Goal: Communication & Community: Answer question/provide support

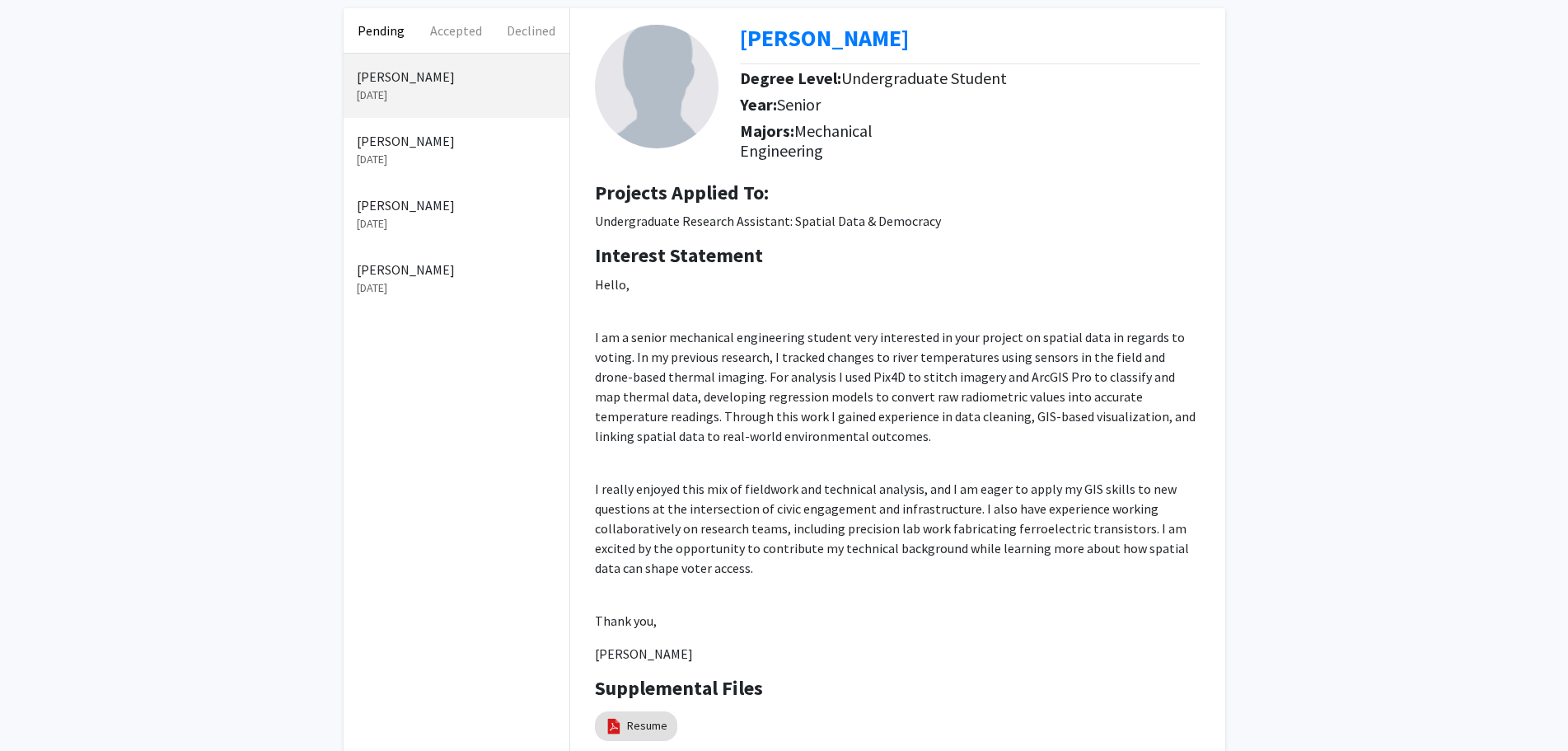
scroll to position [82, 0]
click at [799, 140] on span "Mechanical Engineering" at bounding box center [806, 138] width 132 height 41
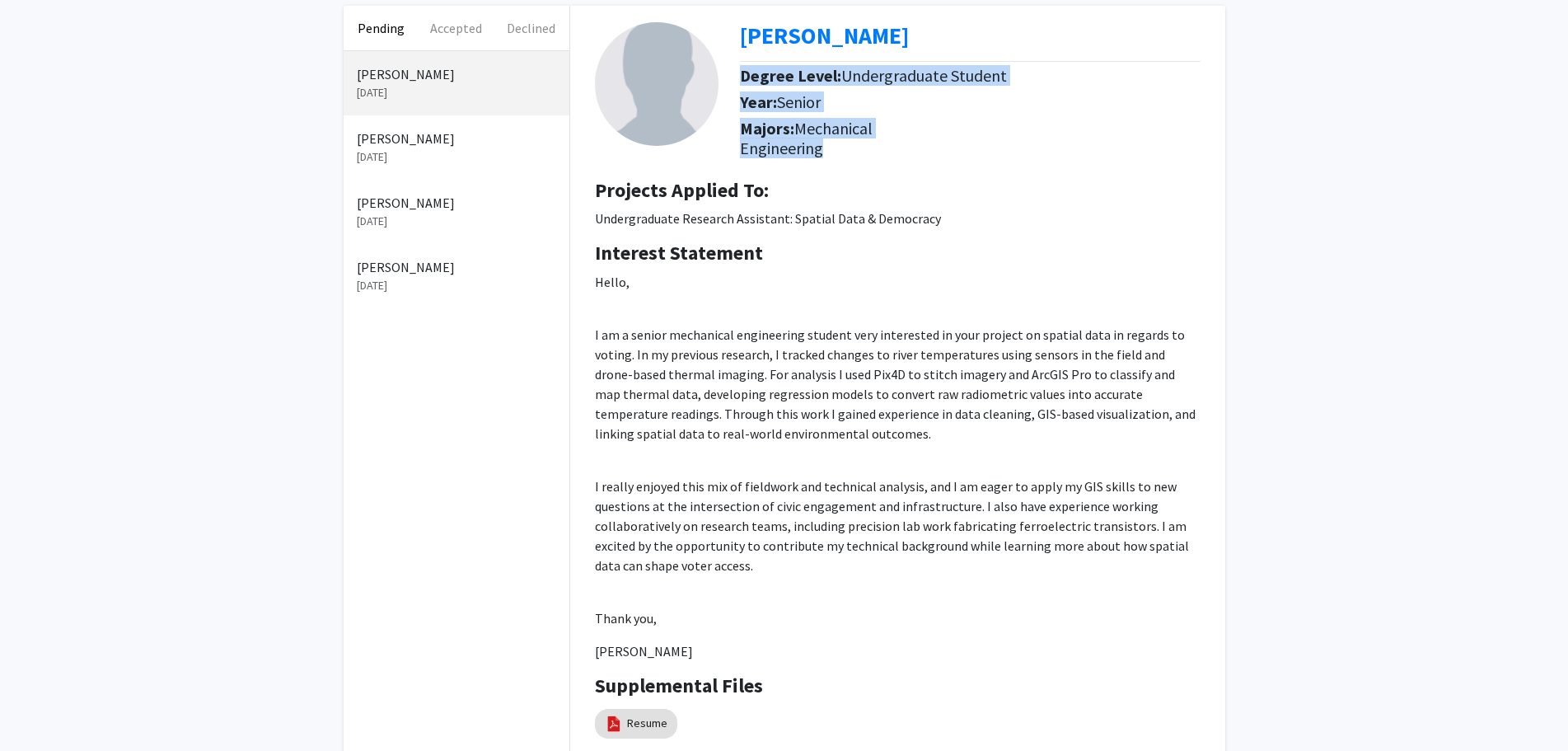
drag, startPoint x: 799, startPoint y: 140, endPoint x: 792, endPoint y: 78, distance: 62.4
click at [792, 78] on div "[PERSON_NAME] Degree Level: Undergraduate Student Year: Senior Majors: Mechanic…" at bounding box center [977, 93] width 473 height 143
click at [792, 78] on b "Degree Level:" at bounding box center [790, 76] width 101 height 20
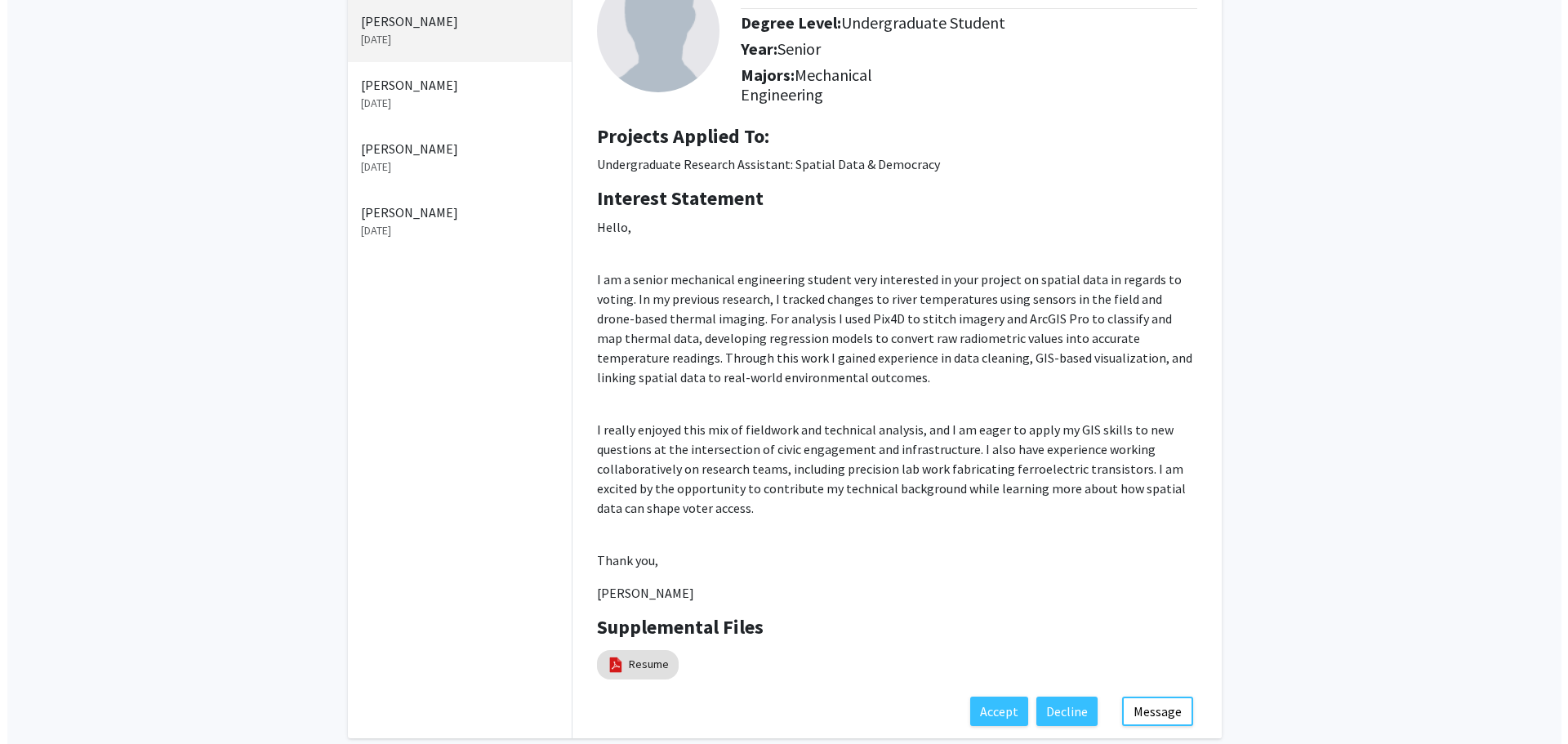
scroll to position [214, 0]
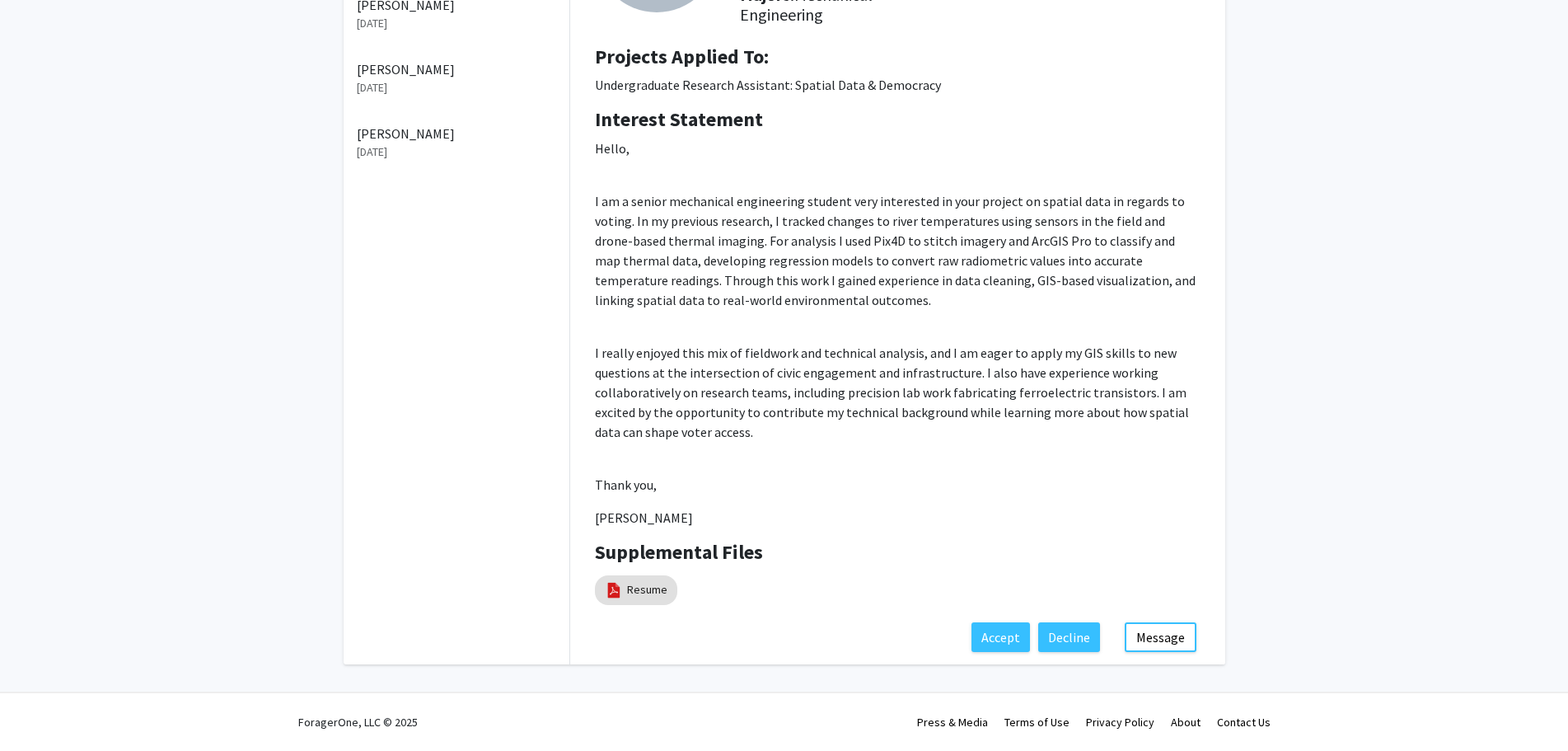
drag, startPoint x: 635, startPoint y: 595, endPoint x: 1121, endPoint y: 424, distance: 515.2
click at [1121, 424] on p "I really enjoyed this mix of fieldwork and technical analysis, and I am eager t…" at bounding box center [898, 392] width 606 height 99
click at [640, 592] on link "Resume" at bounding box center [647, 590] width 41 height 17
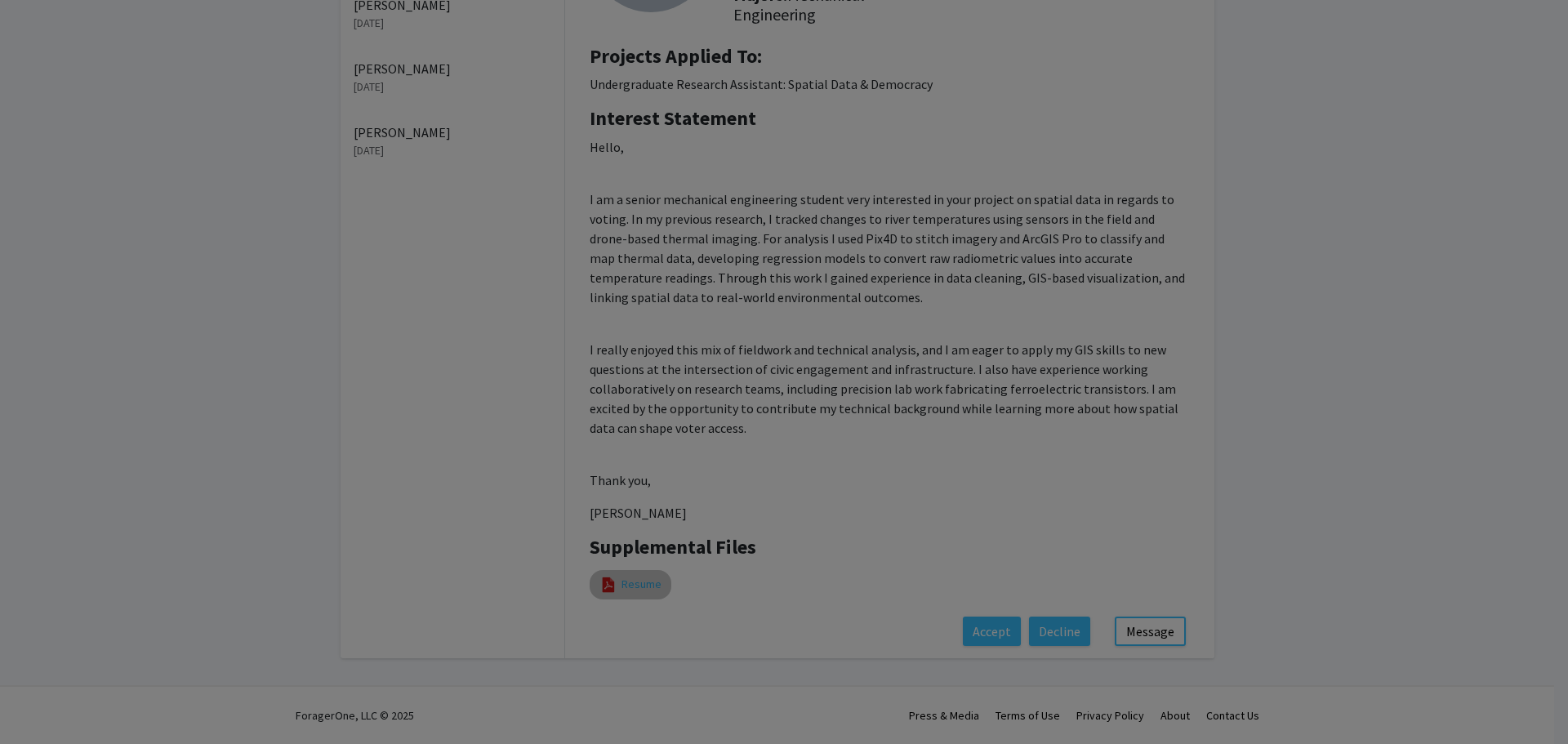
select select "custom"
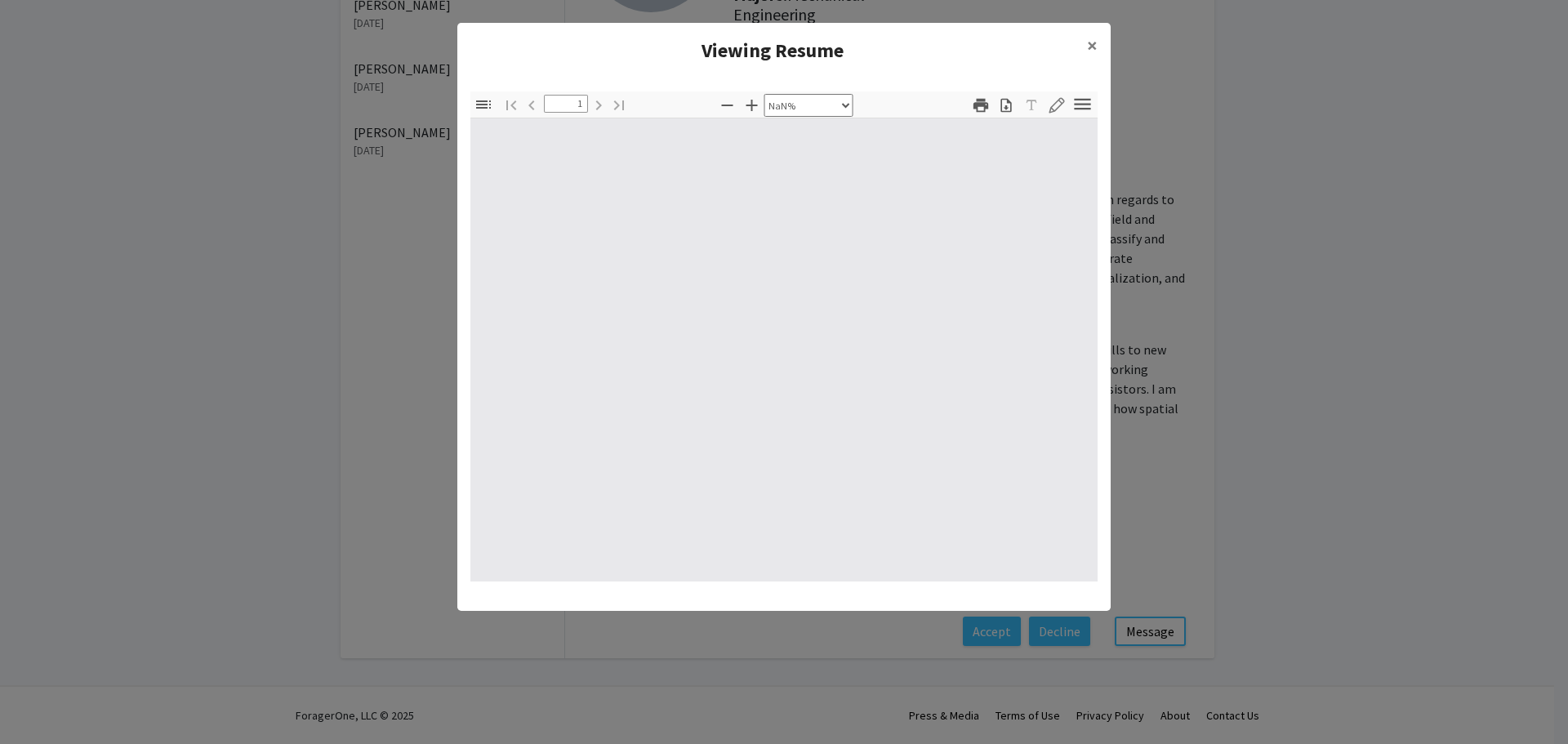
type input "0"
select select "custom"
type input "1"
select select "auto"
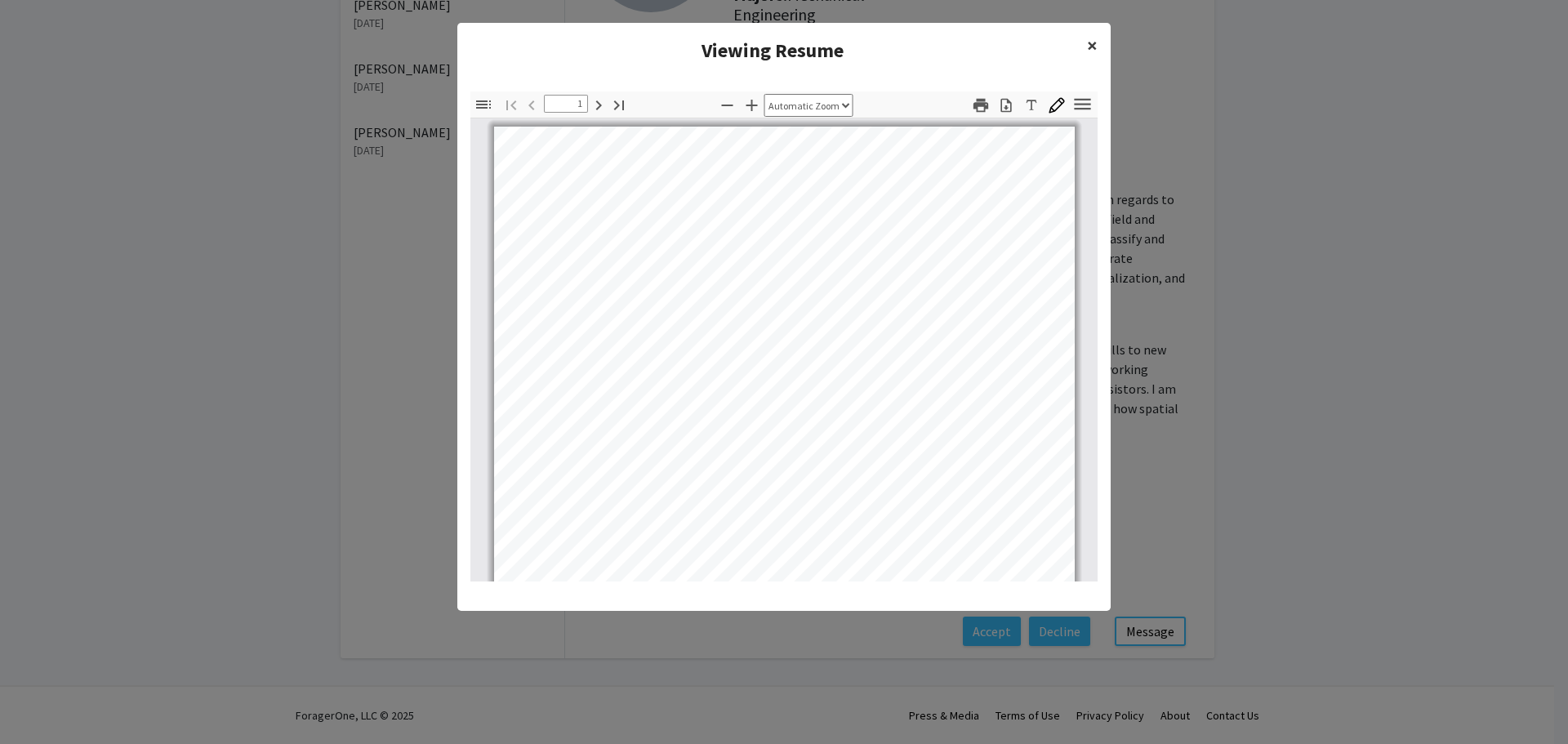
click at [942, 176] on ng-component "Viewing Resume × Thumbnails Document Outline Attachments Layers Current Outline…" at bounding box center [784, 309] width 653 height 572
type input "1"
click at [1080, 98] on icon "button" at bounding box center [1082, 104] width 22 height 22
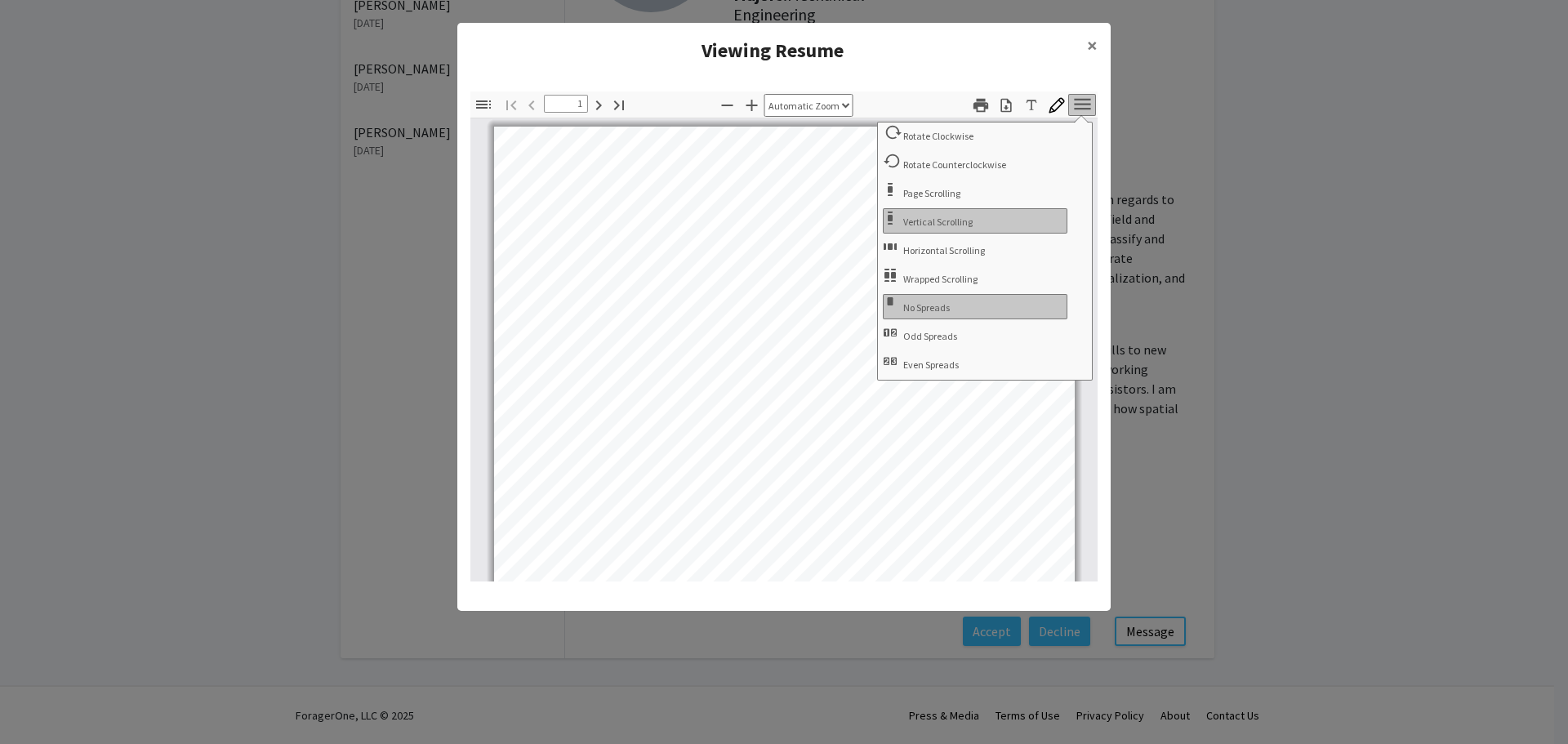
click at [1080, 98] on icon "button" at bounding box center [1082, 104] width 22 height 22
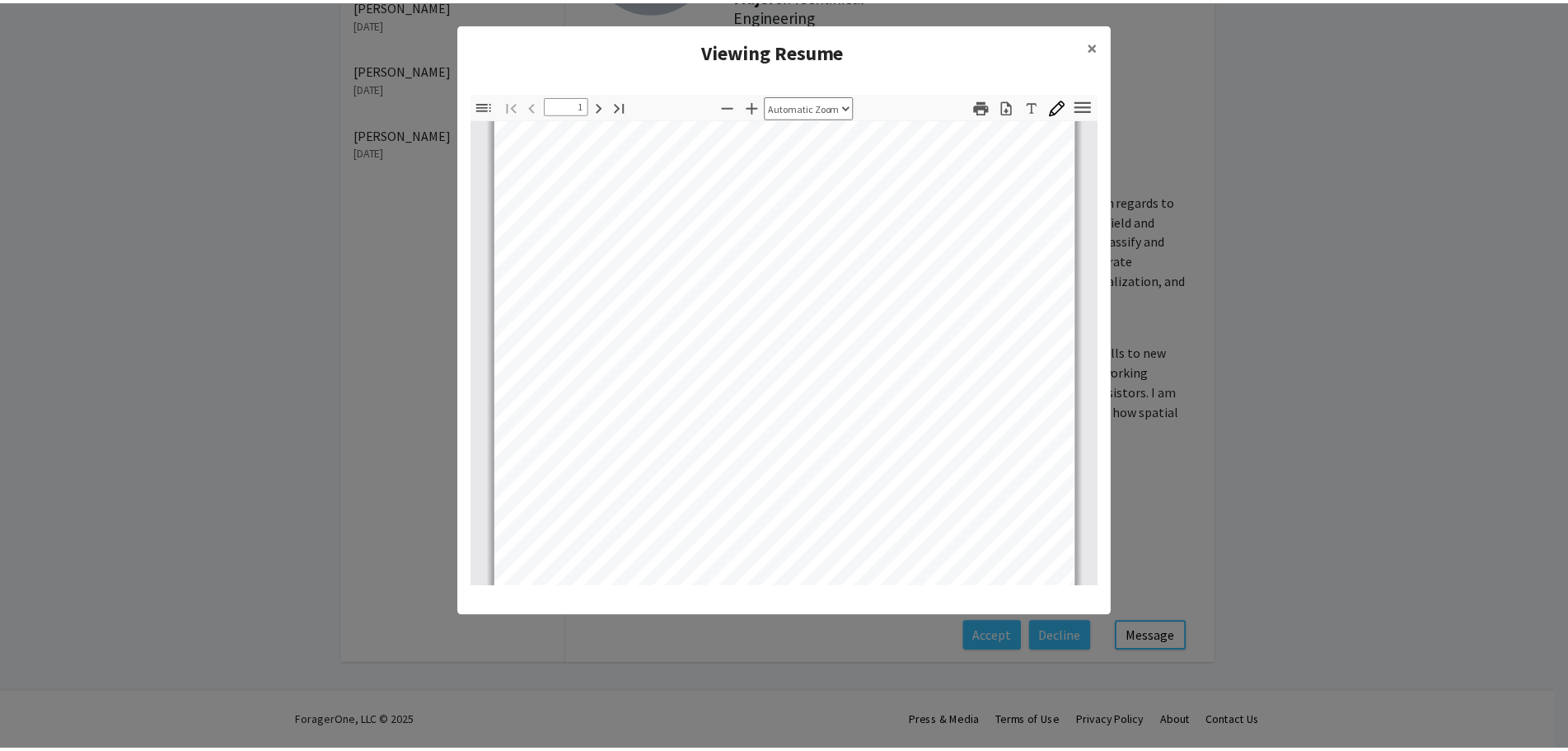
scroll to position [134, 0]
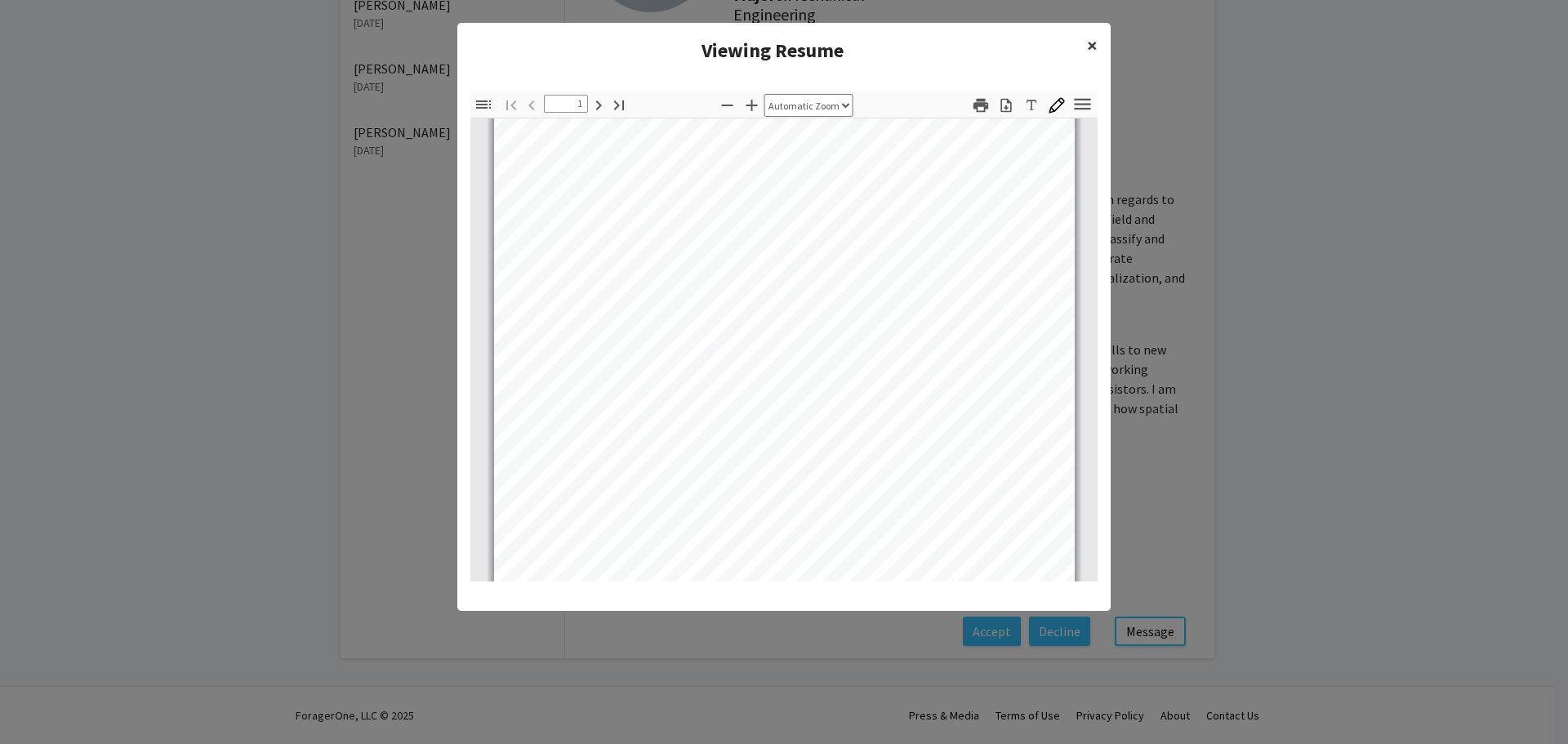
click at [1090, 42] on span "×" at bounding box center [1092, 45] width 11 height 25
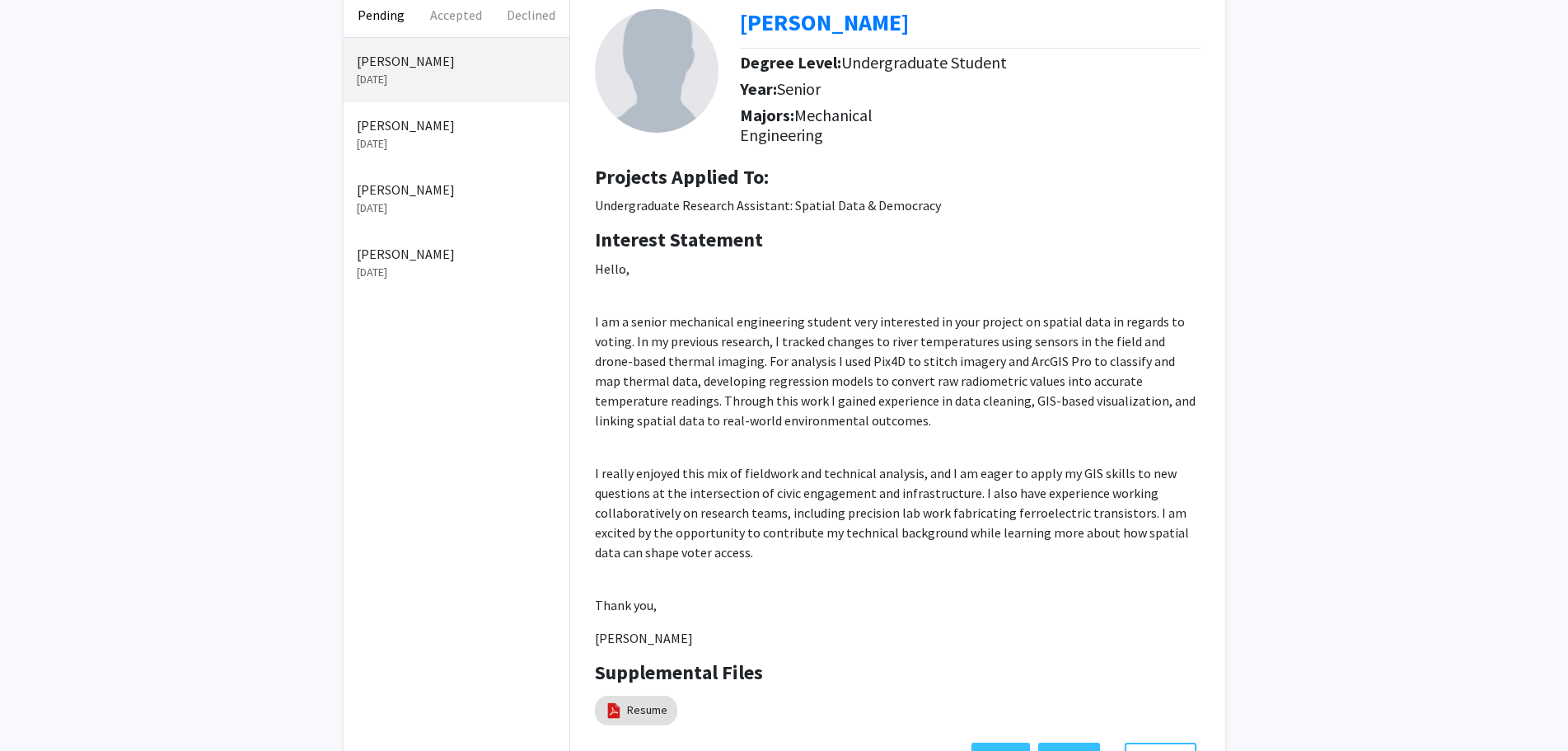
scroll to position [0, 0]
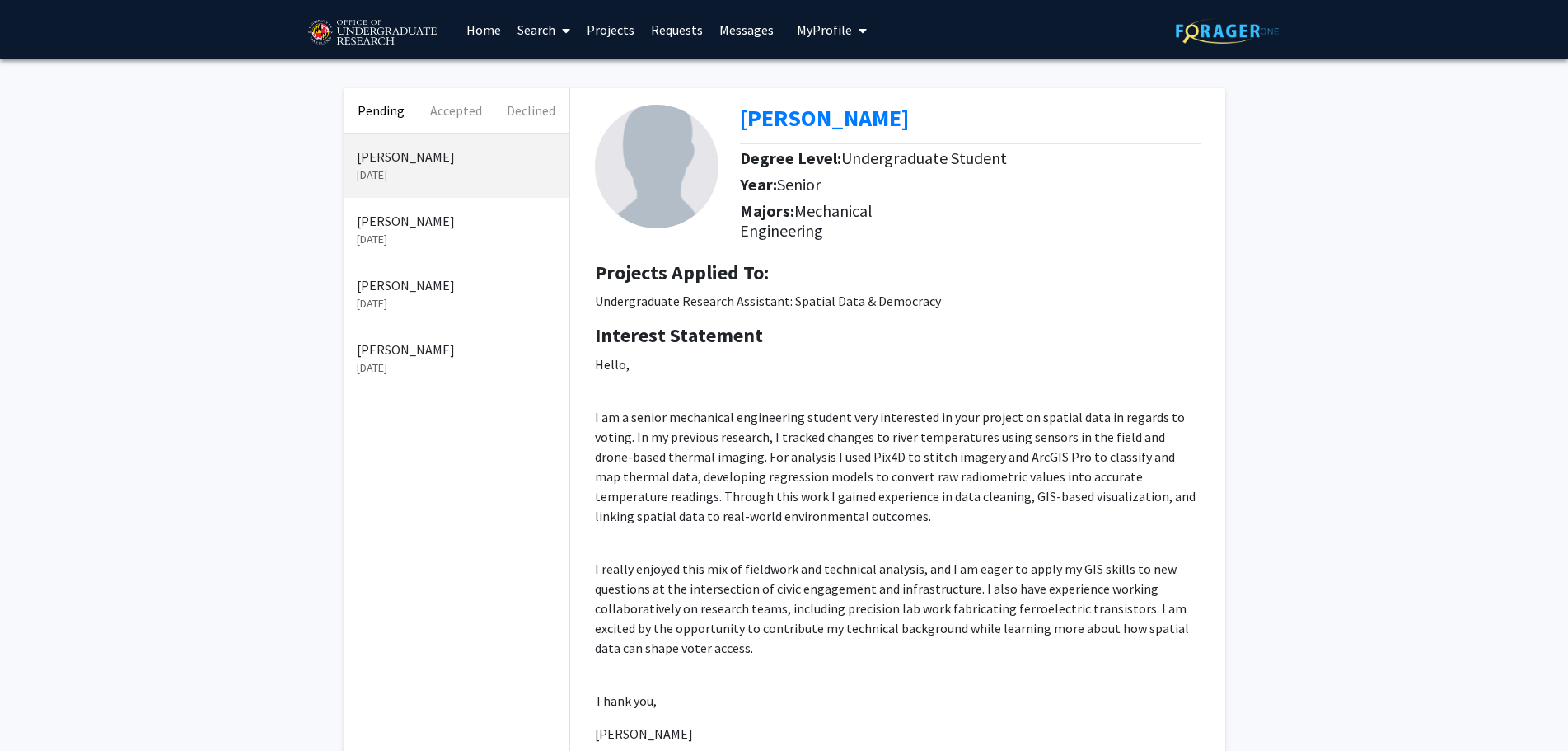
click at [734, 32] on link "Messages" at bounding box center [747, 30] width 71 height 58
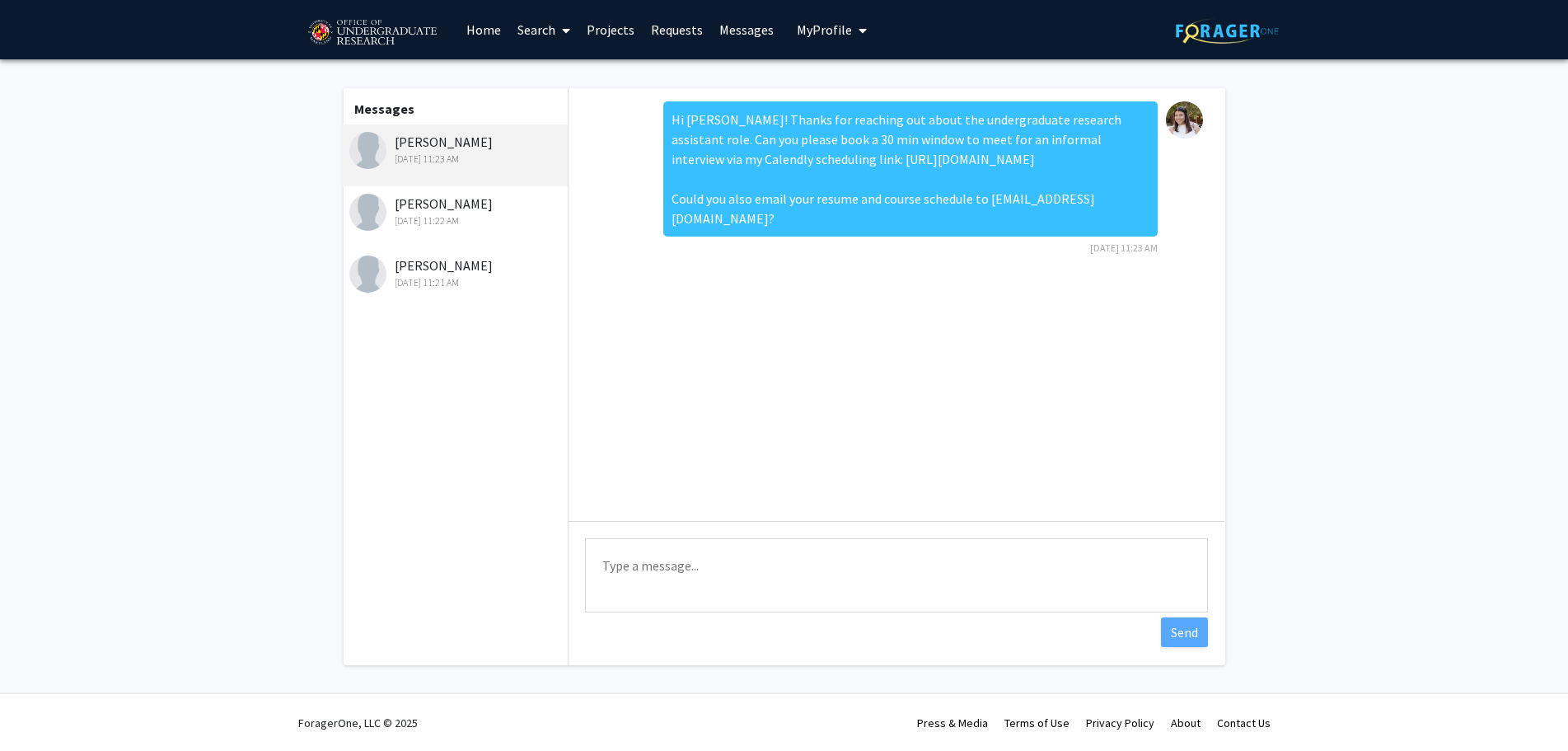
click at [821, 209] on div "Hi [PERSON_NAME]! Thanks for reaching out about the undergraduate research assi…" at bounding box center [910, 168] width 495 height 135
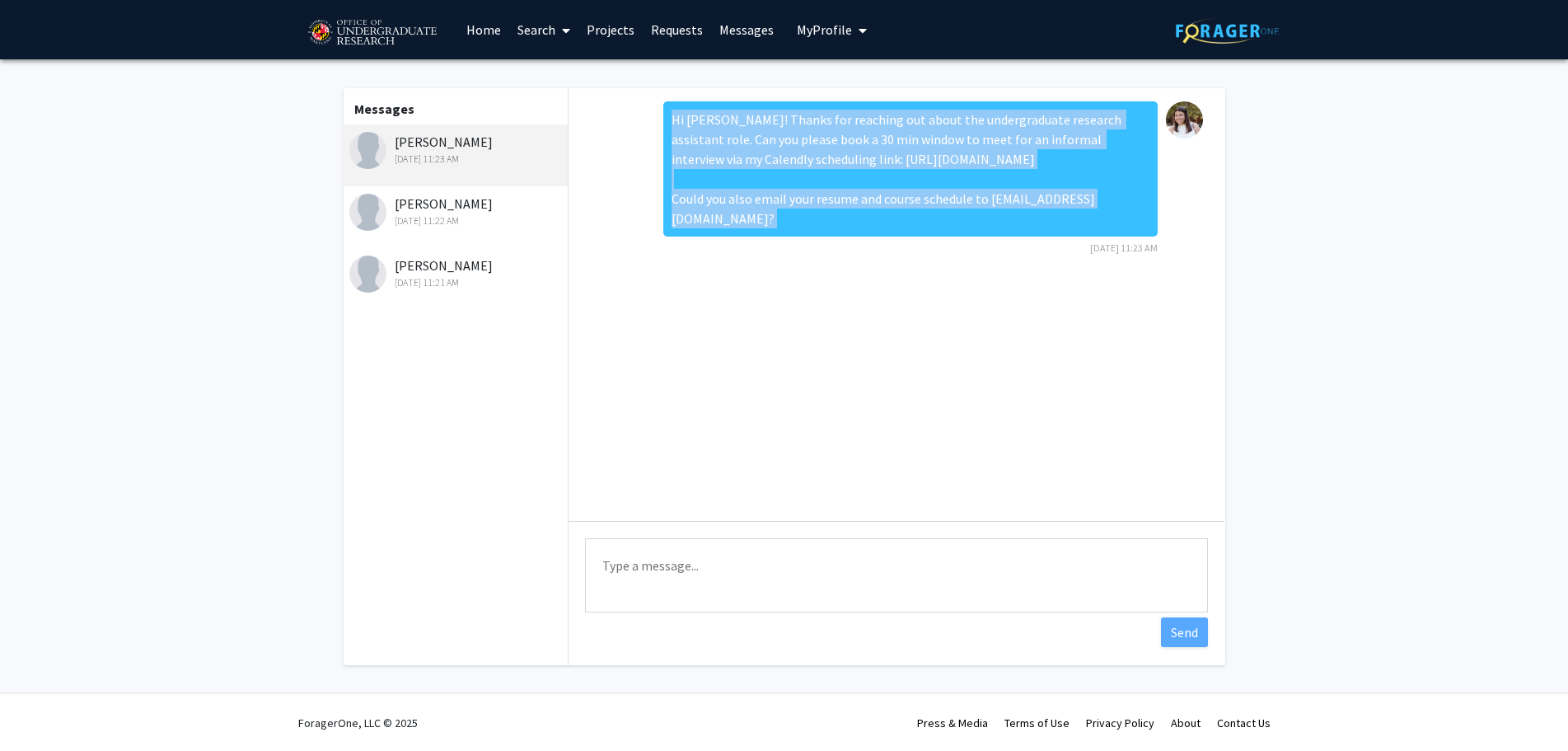
drag, startPoint x: 821, startPoint y: 209, endPoint x: 781, endPoint y: 120, distance: 97.6
click at [781, 120] on div "Hi [PERSON_NAME]! Thanks for reaching out about the undergraduate research assi…" at bounding box center [910, 168] width 495 height 135
copy div "Hi [PERSON_NAME]! Thanks for reaching out about the undergraduate research assi…"
click at [612, 37] on link "Projects" at bounding box center [611, 30] width 64 height 58
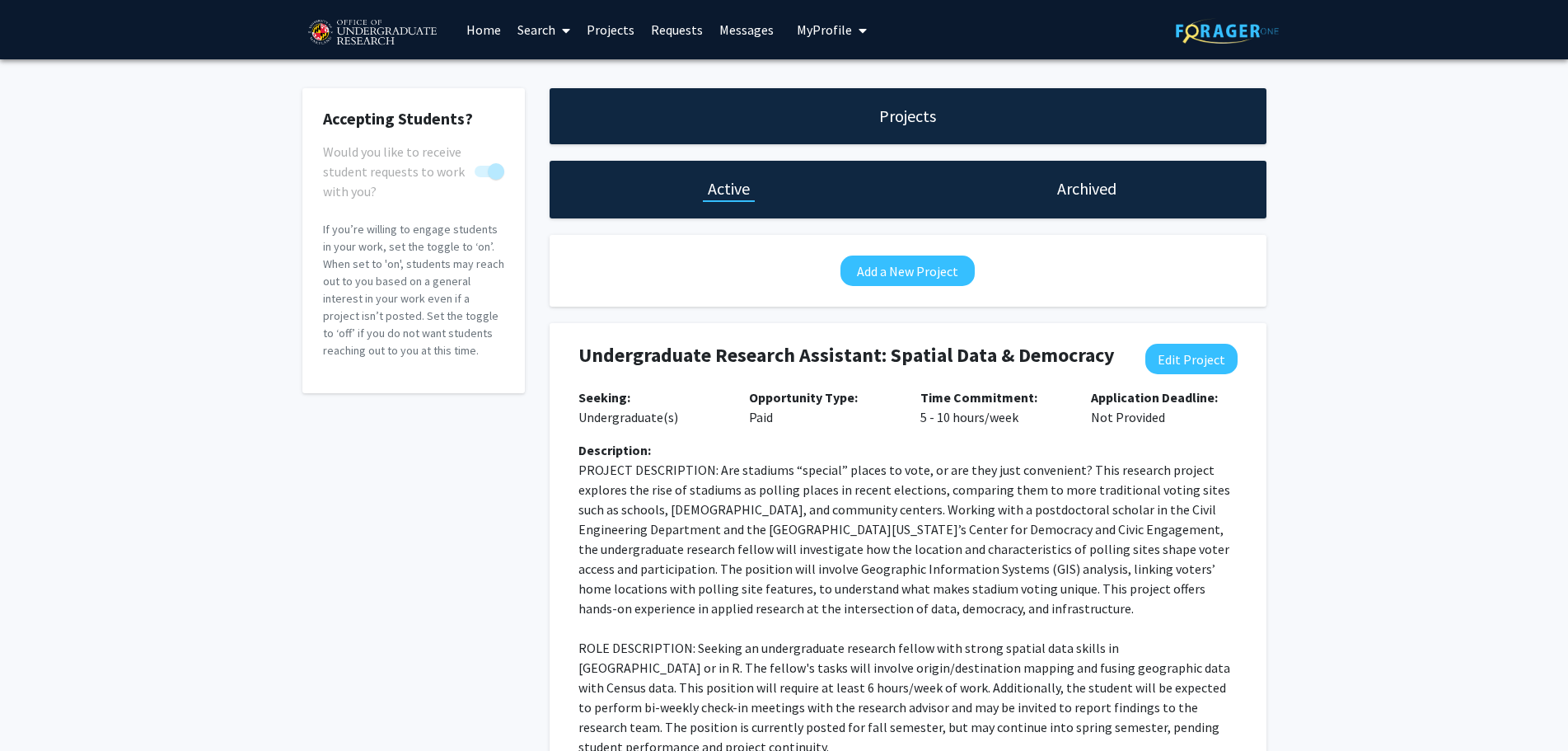
click at [680, 21] on link "Requests" at bounding box center [677, 30] width 69 height 58
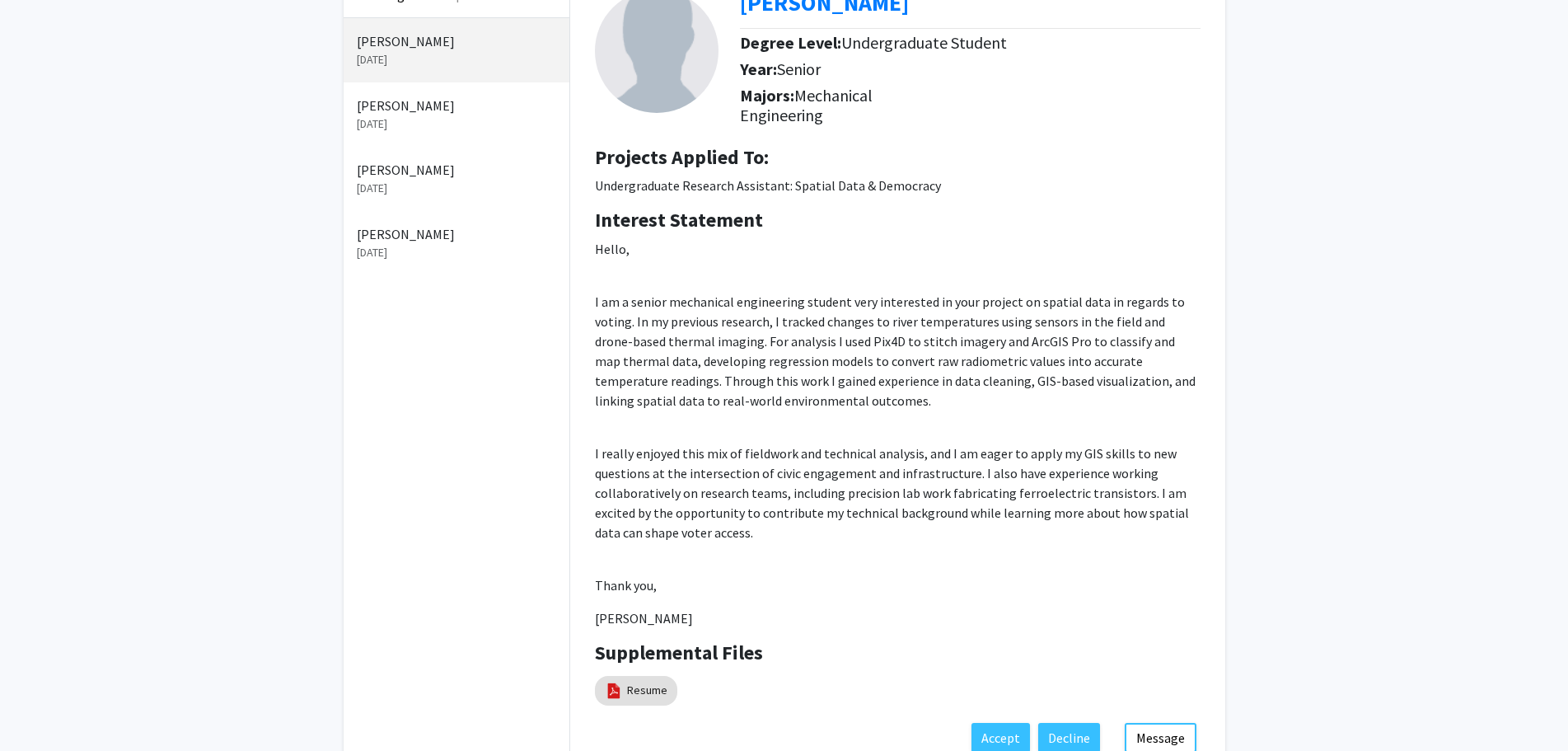
scroll to position [216, 0]
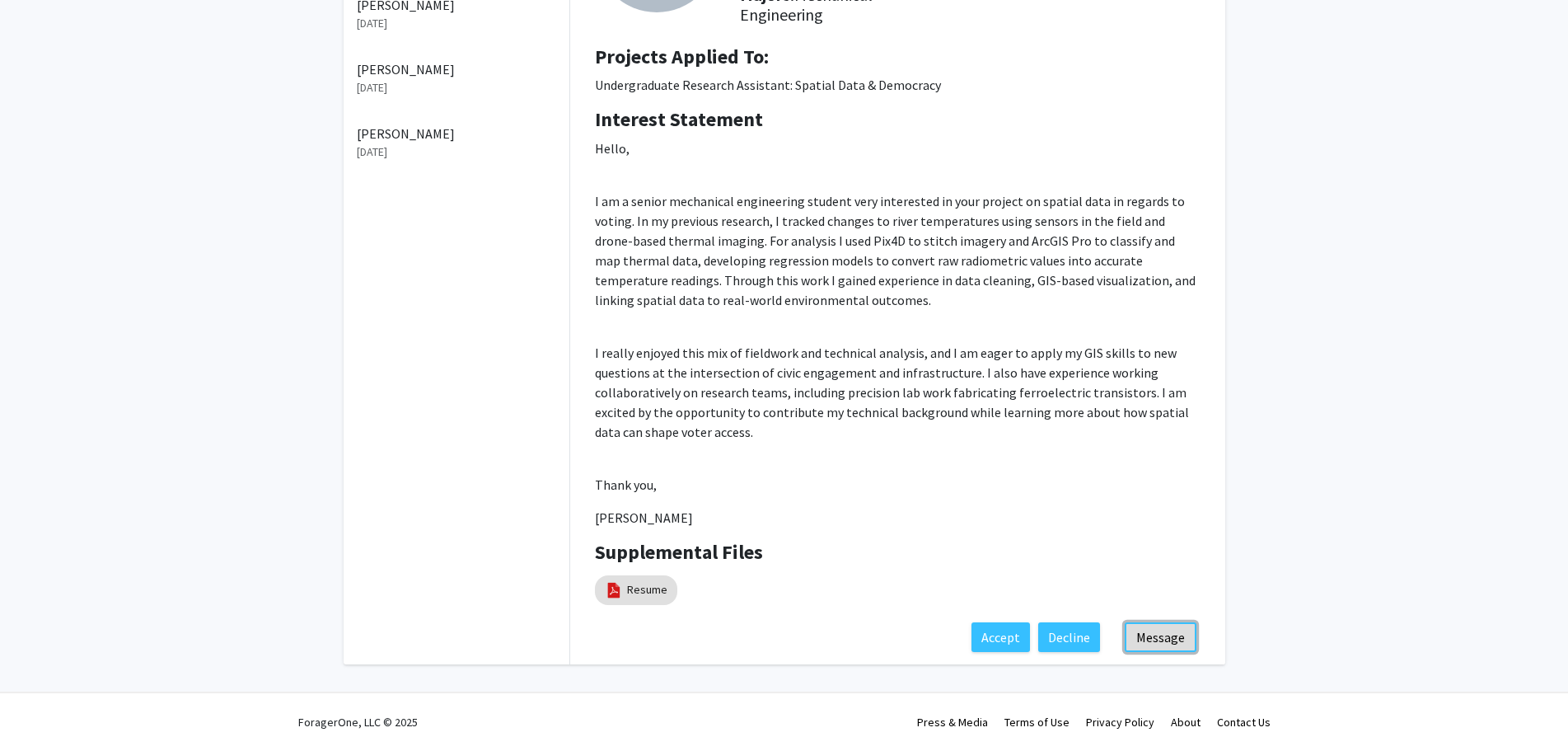
click at [1165, 640] on button "Message" at bounding box center [1161, 636] width 72 height 30
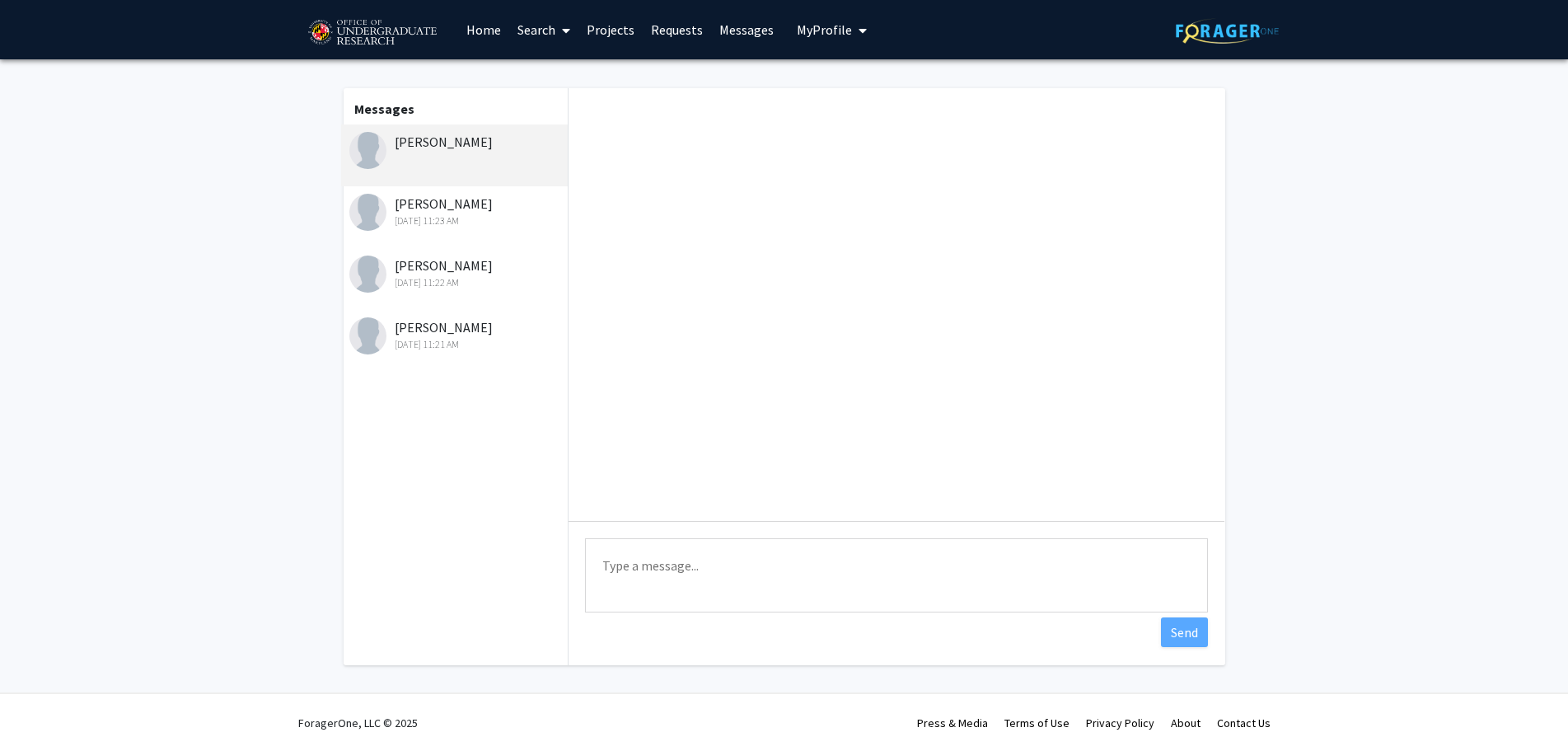
click at [688, 586] on textarea "Type a message" at bounding box center [897, 574] width 623 height 74
paste textarea "Hi [PERSON_NAME]! Thanks for reaching out about the undergraduate research assi…"
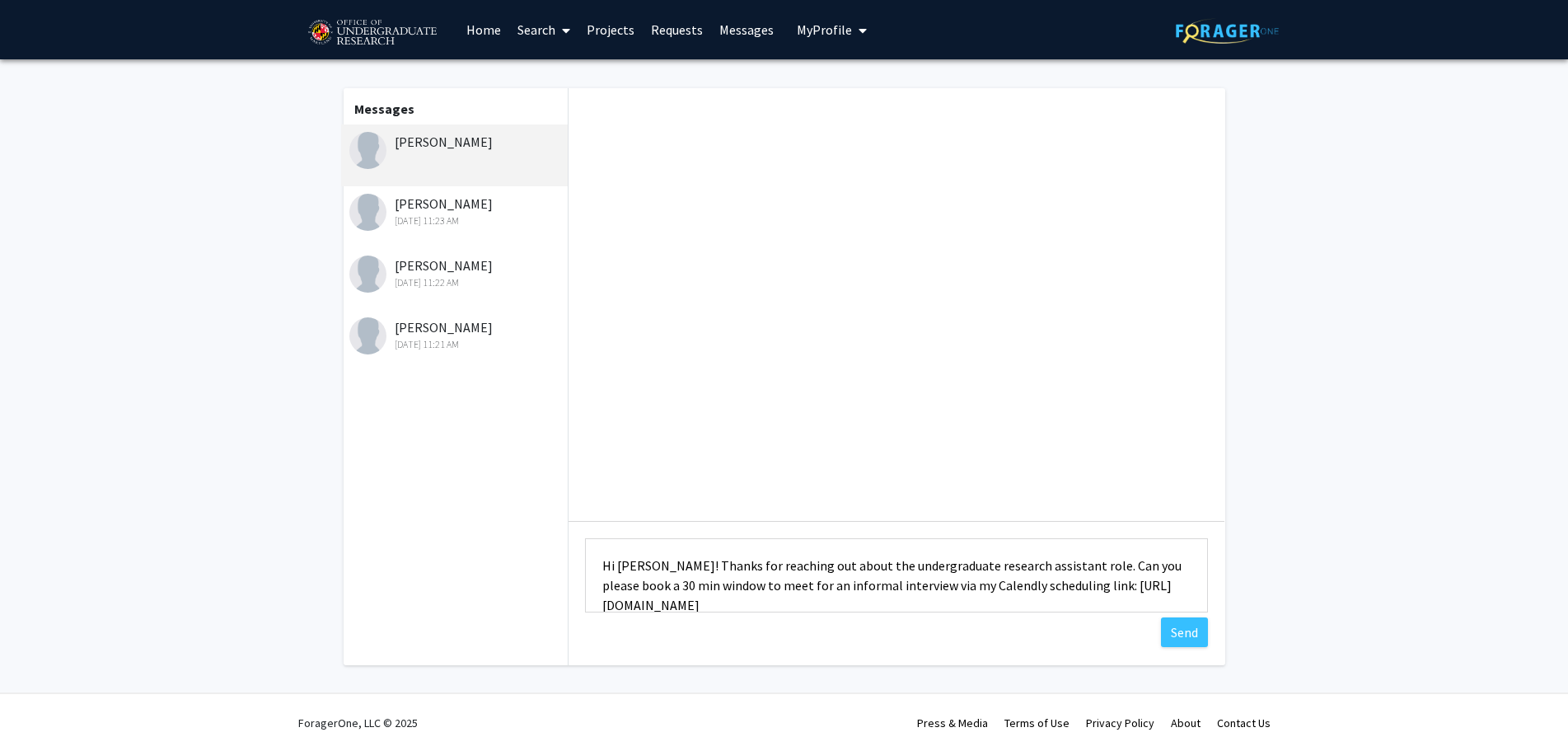
click at [627, 572] on textarea "Hi [PERSON_NAME]! Thanks for reaching out about the undergraduate research assi…" at bounding box center [897, 574] width 623 height 74
click at [604, 567] on textarea "Hi [PERSON_NAME]! Thanks for reaching out about the undergraduate research assi…" at bounding box center [897, 574] width 623 height 74
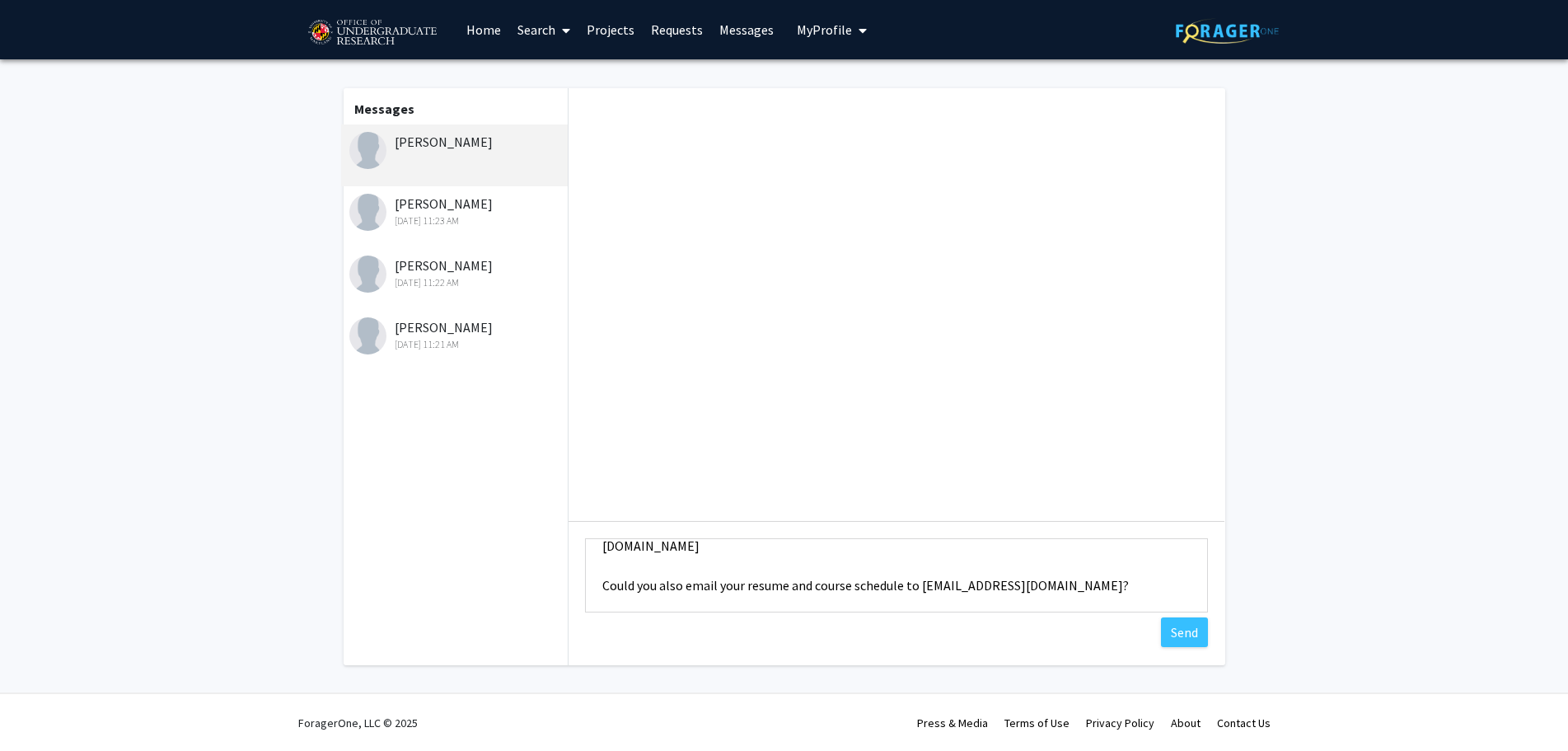
click at [708, 577] on textarea "Hi [PERSON_NAME]! Thanks for reaching out about the undergraduate research assi…" at bounding box center [897, 574] width 623 height 74
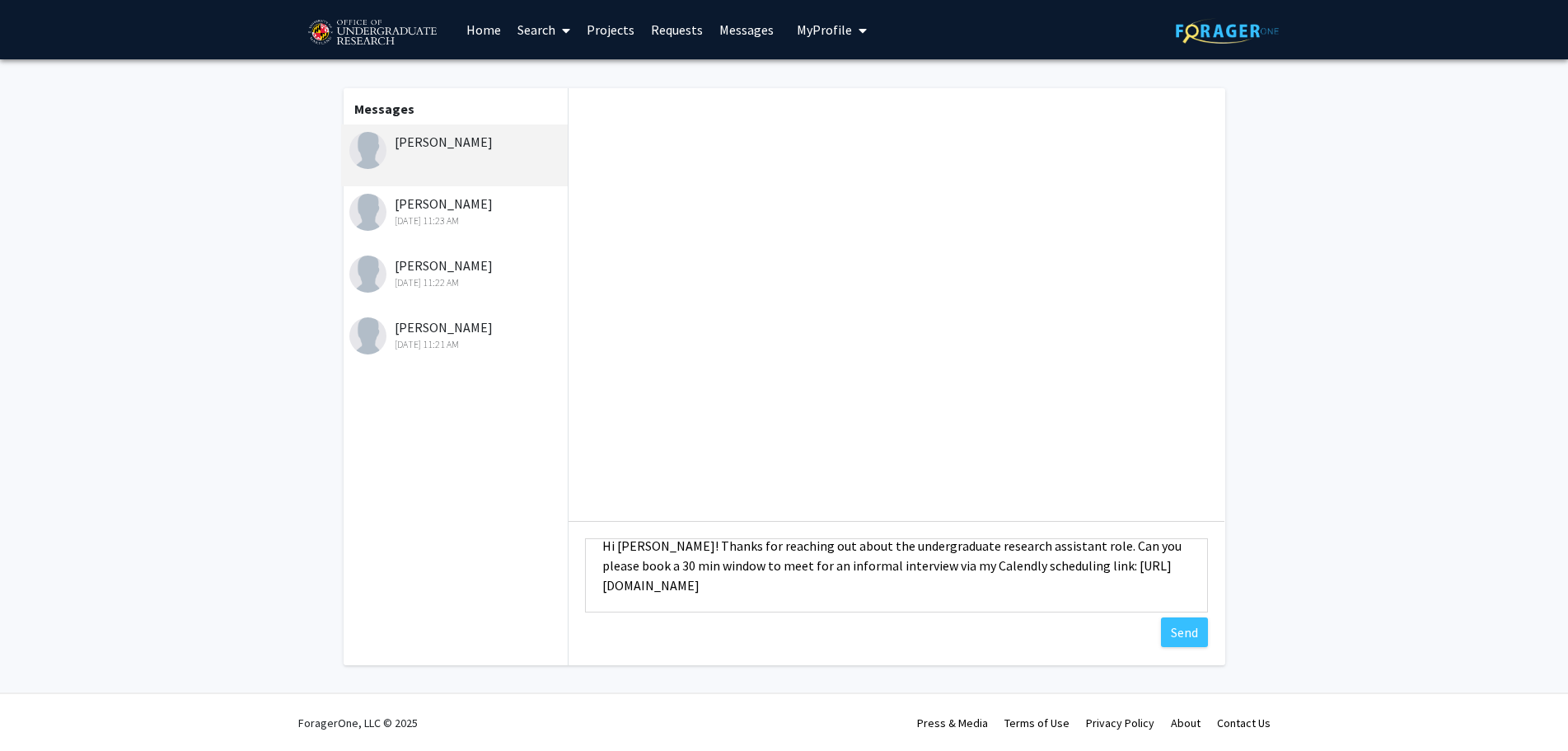
scroll to position [20, 0]
type textarea "Hi [PERSON_NAME]! Thanks for reaching out about the undergraduate research assi…"
click at [1178, 644] on button "Send" at bounding box center [1184, 632] width 47 height 30
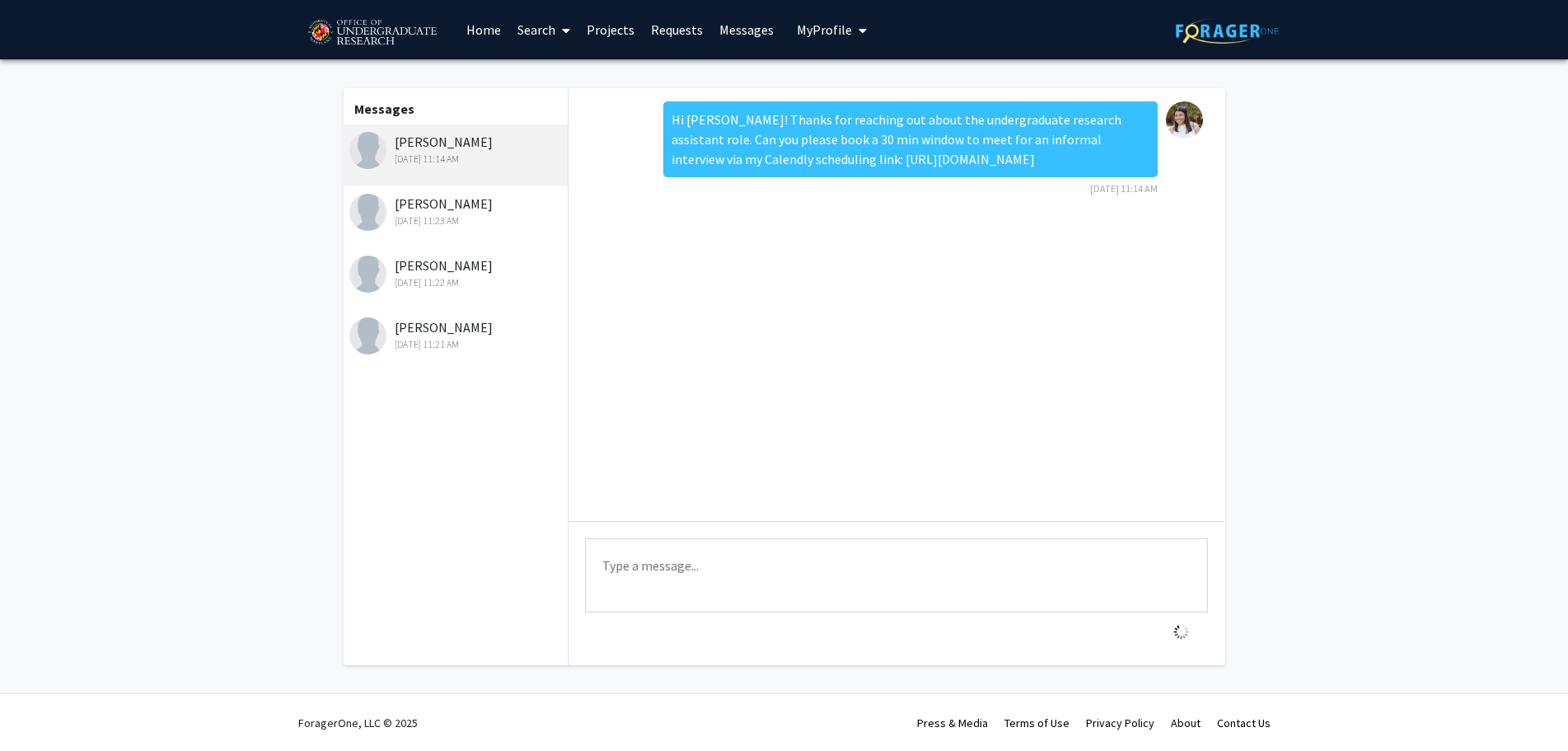
scroll to position [0, 0]
